Goal: Task Accomplishment & Management: Manage account settings

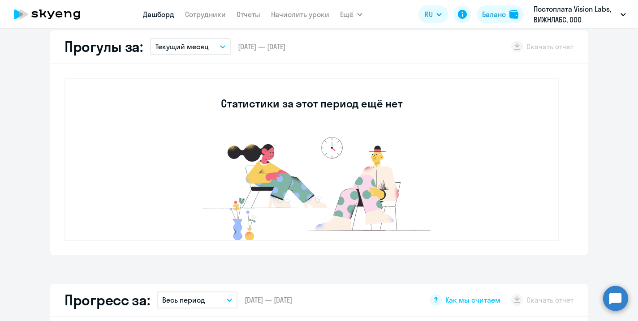
scroll to position [268, 0]
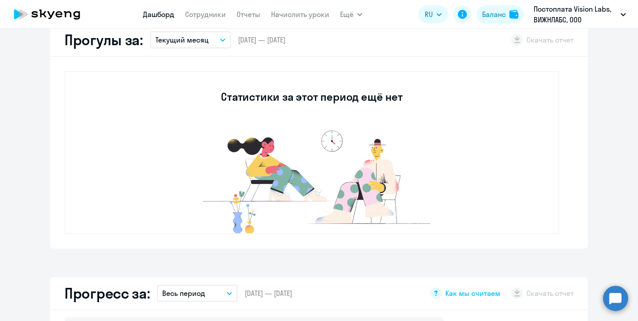
click at [220, 41] on button "Текущий месяц" at bounding box center [190, 39] width 81 height 17
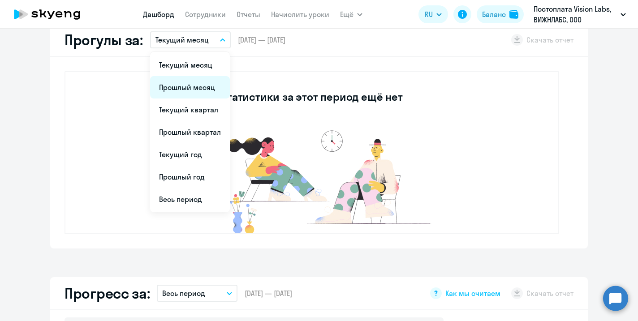
click at [192, 89] on li "Прошлый месяц" at bounding box center [190, 87] width 80 height 22
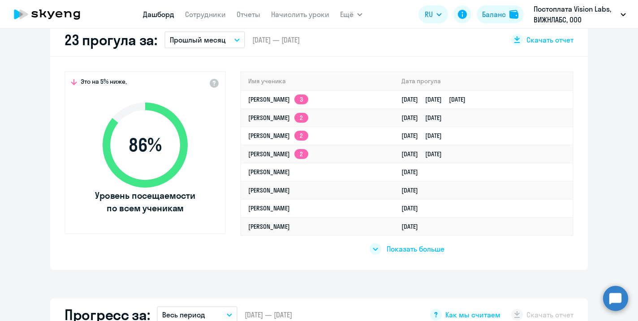
select select "30"
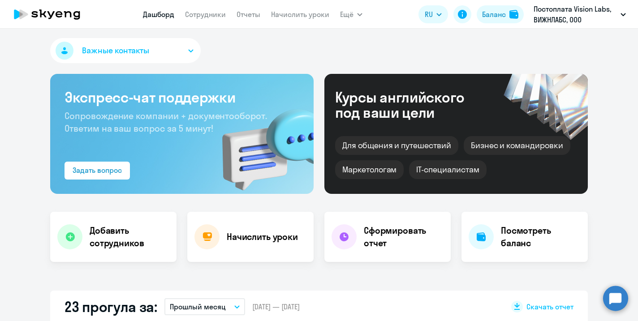
scroll to position [0, 0]
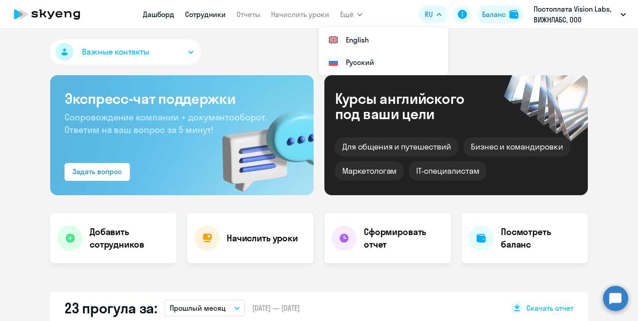
click at [219, 16] on link "Сотрудники" at bounding box center [205, 14] width 41 height 9
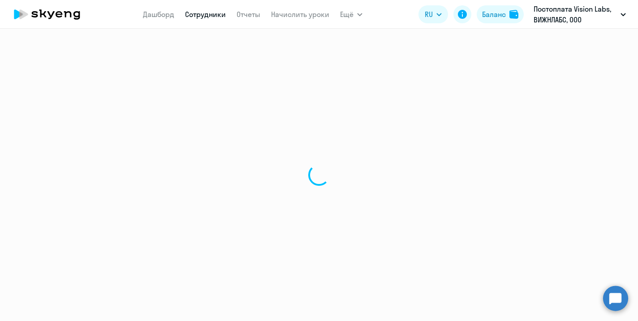
select select "30"
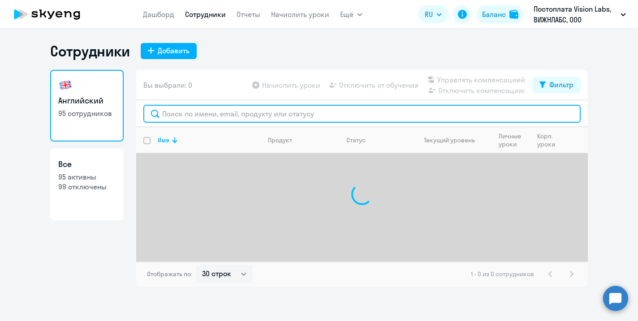
click at [187, 108] on input "text" at bounding box center [361, 114] width 437 height 18
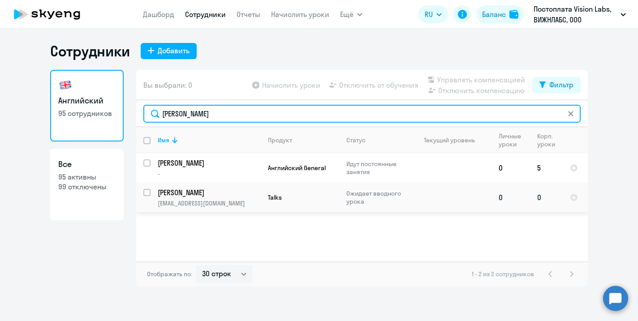
type input "[PERSON_NAME]"
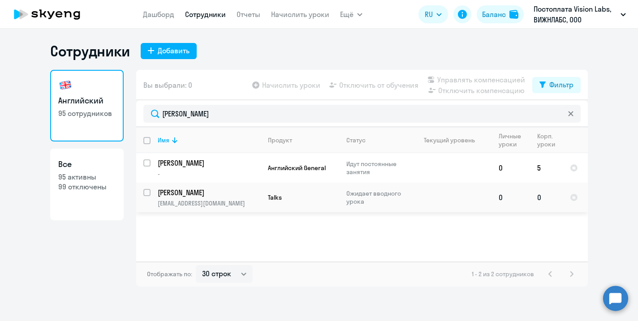
click at [147, 194] on input "select row 17416686" at bounding box center [152, 198] width 18 height 18
checkbox input "true"
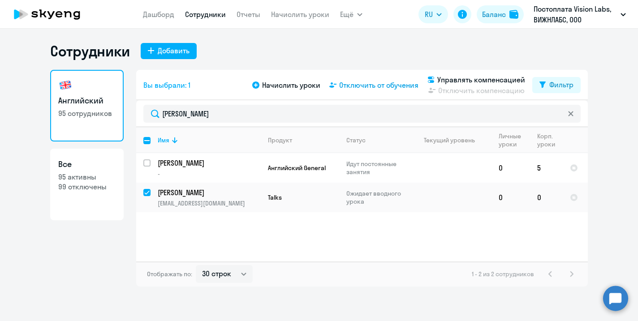
click at [378, 90] on span "Отключить от обучения" at bounding box center [378, 85] width 79 height 11
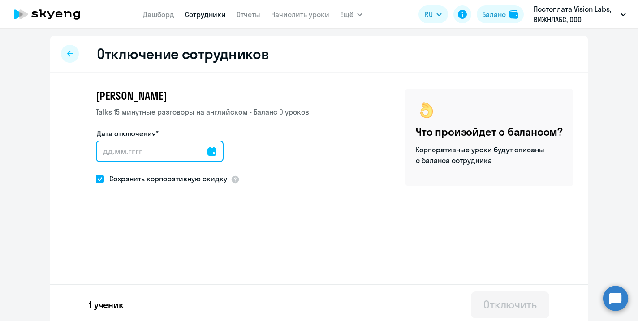
click at [156, 158] on input "Дата отключения*" at bounding box center [160, 151] width 128 height 21
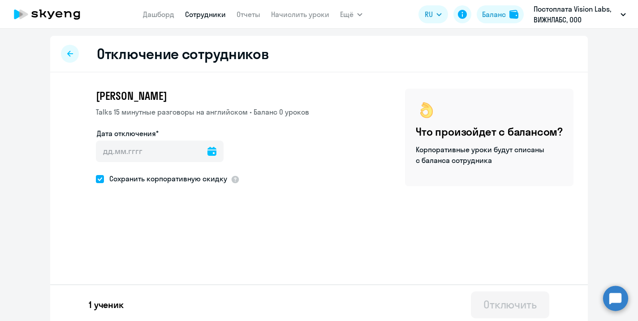
click at [207, 149] on icon at bounding box center [211, 151] width 9 height 9
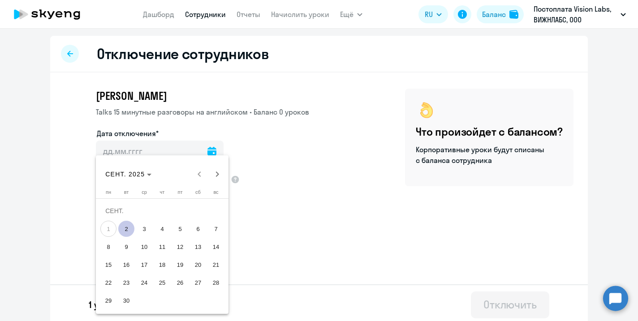
click at [124, 227] on span "2" at bounding box center [126, 229] width 16 height 16
type input "[DATE]"
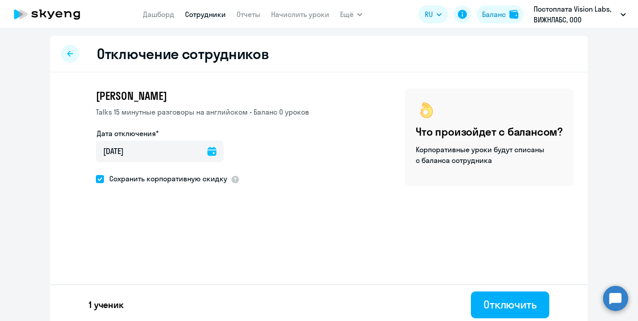
click at [99, 179] on span at bounding box center [100, 179] width 8 height 8
click at [96, 179] on input "Сохранить корпоративную скидку" at bounding box center [95, 179] width 0 height 0
checkbox input "false"
click at [474, 300] on button "Отключить" at bounding box center [510, 305] width 78 height 27
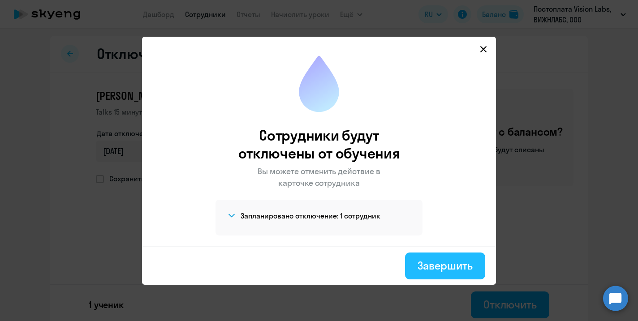
click at [452, 264] on div "Завершить" at bounding box center [444, 265] width 55 height 14
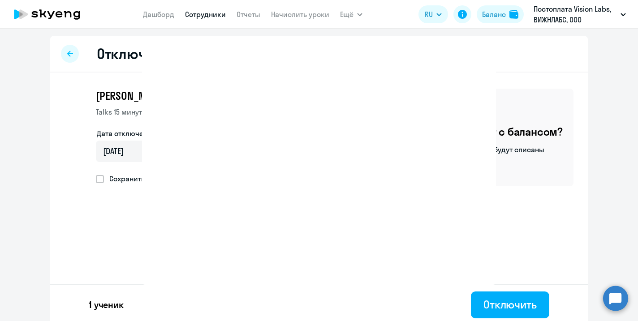
select select "30"
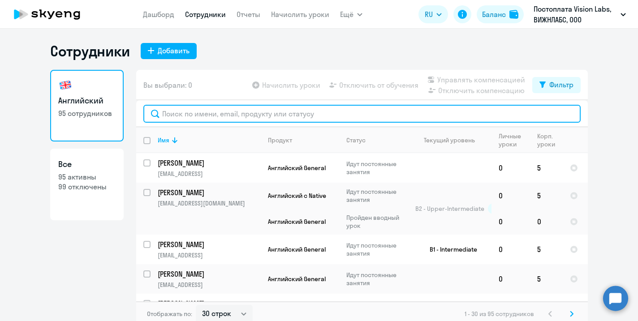
click at [234, 107] on input "text" at bounding box center [361, 114] width 437 height 18
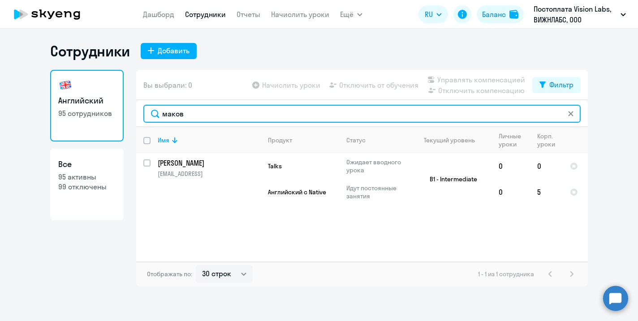
type input "маков"
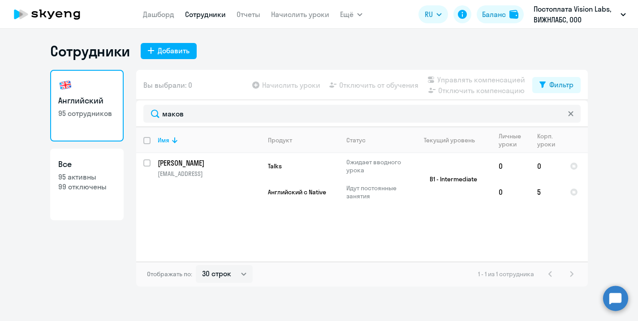
click at [219, 233] on div "Имя Продукт Статус Текущий уровень Личные уроки Корп. уроки [PERSON_NAME] [EMAI…" at bounding box center [361, 194] width 451 height 134
click at [102, 287] on div "Сотрудники Добавить [DEMOGRAPHIC_DATA] 95 сотрудников Все 95 активны 99 отключе…" at bounding box center [319, 175] width 638 height 292
